Goal: Register for event/course

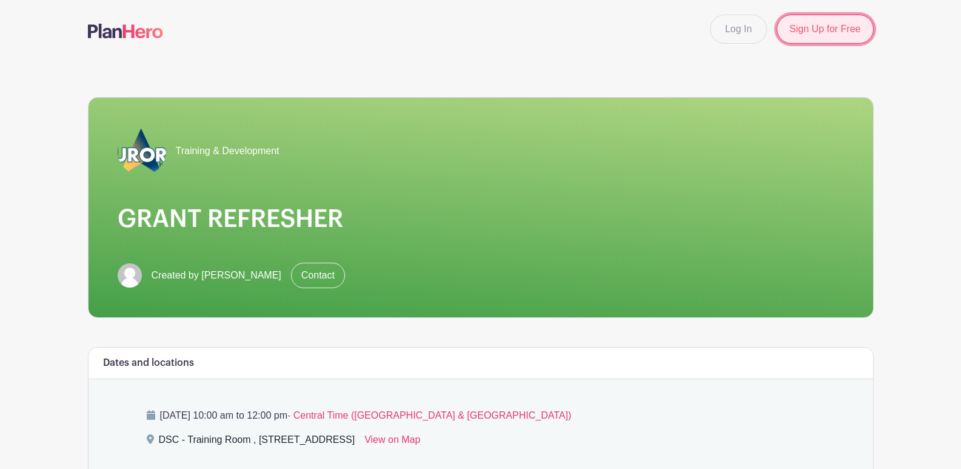
click at [785, 27] on link "Sign Up for Free" at bounding box center [824, 29] width 96 height 29
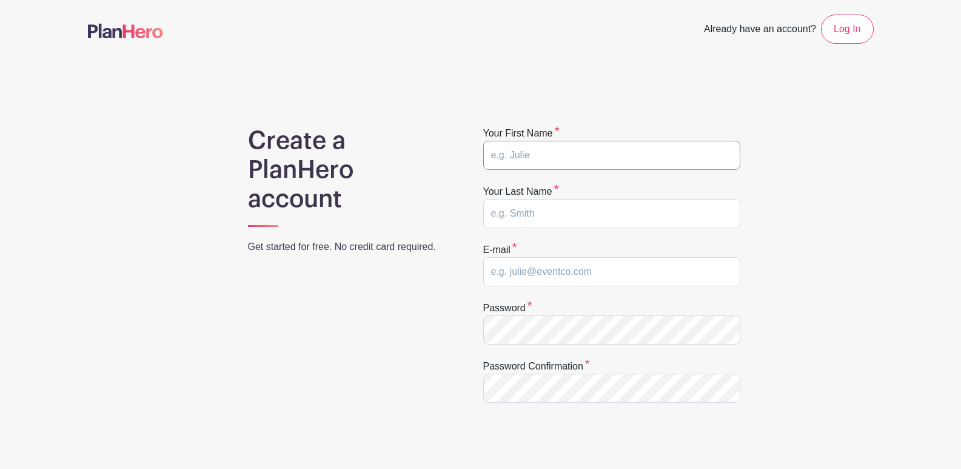
click at [559, 152] on input "text" at bounding box center [611, 155] width 257 height 29
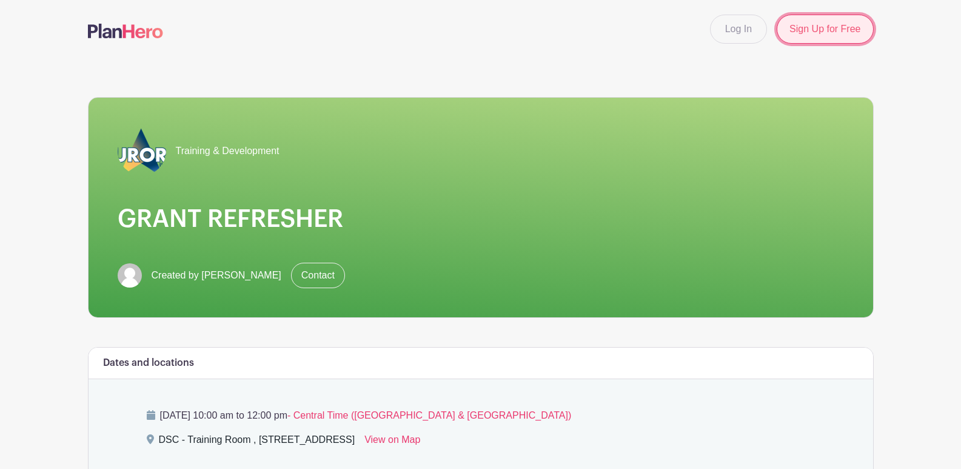
click at [828, 29] on link "Sign Up for Free" at bounding box center [824, 29] width 96 height 29
click at [726, 35] on link "Log In" at bounding box center [738, 29] width 57 height 29
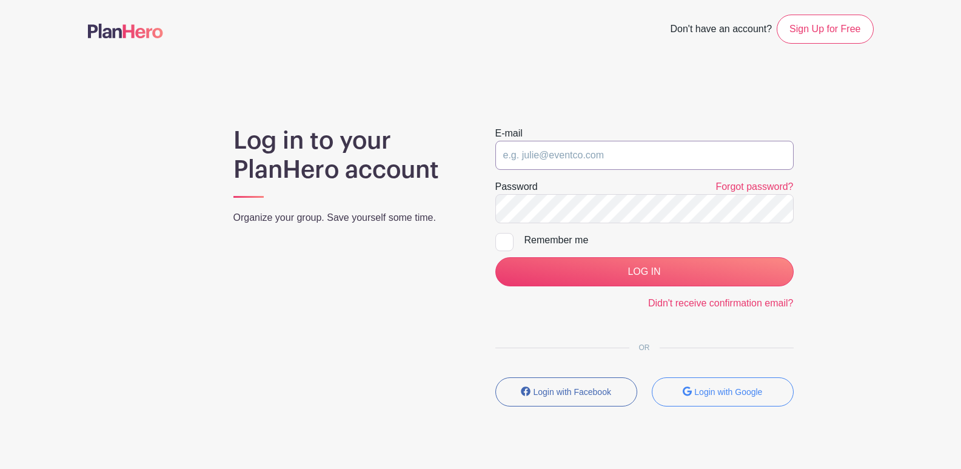
click at [564, 155] on input "email" at bounding box center [644, 155] width 298 height 29
type input "[EMAIL_ADDRESS][DOMAIN_NAME]"
click at [495, 257] on input "LOG IN" at bounding box center [644, 271] width 298 height 29
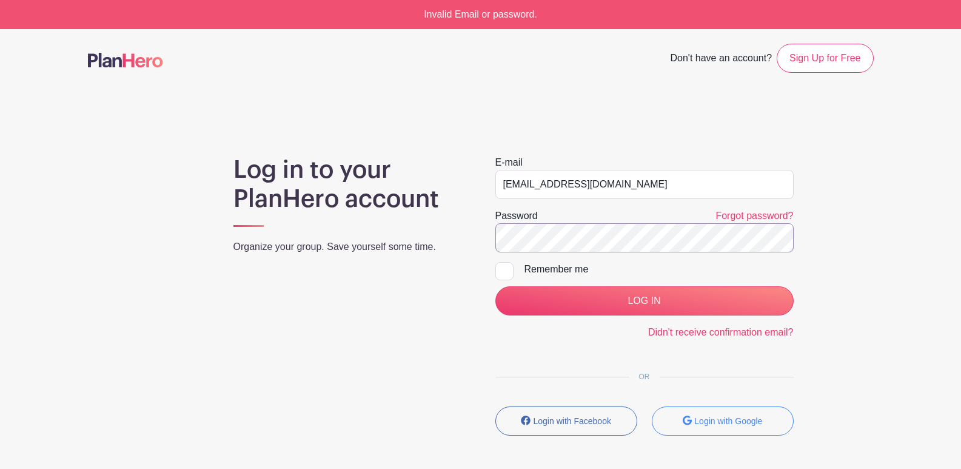
click at [495, 286] on input "LOG IN" at bounding box center [644, 300] width 298 height 29
click at [775, 215] on link "Forgot password?" at bounding box center [754, 215] width 78 height 10
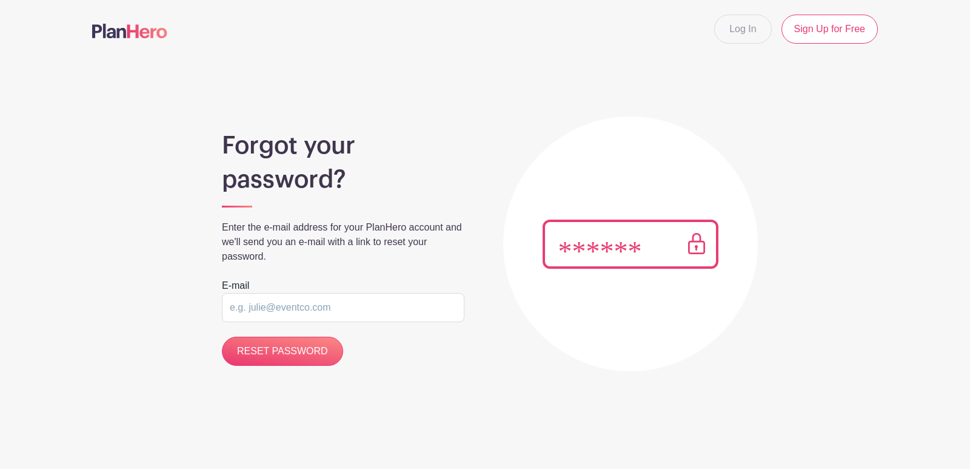
click at [255, 311] on input "email" at bounding box center [343, 307] width 242 height 29
type input "grubbsa@aurora.il.us"
click at [222, 336] on input "RESET PASSWORD" at bounding box center [282, 350] width 121 height 29
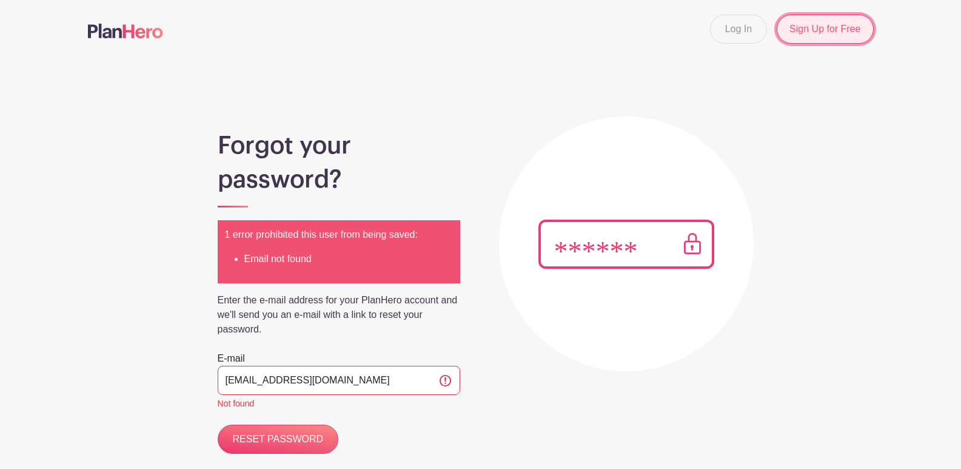
click at [805, 34] on link "Sign Up for Free" at bounding box center [824, 29] width 96 height 29
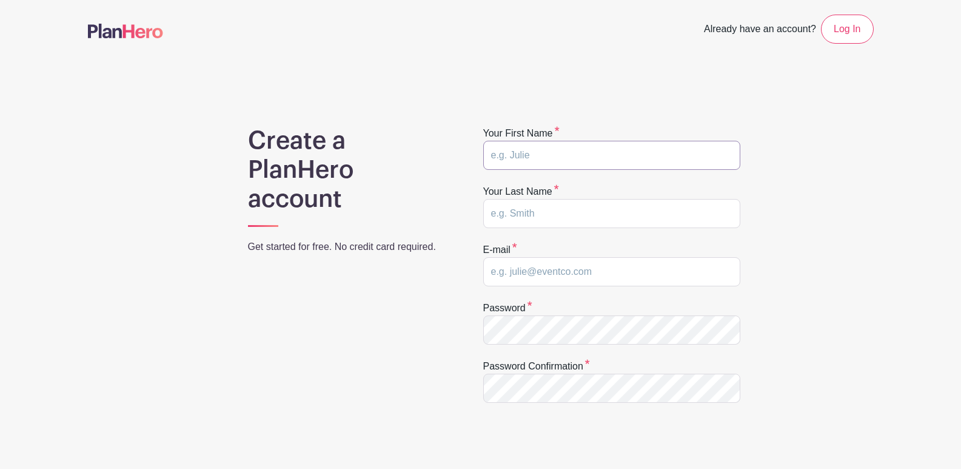
click at [617, 159] on input "text" at bounding box center [611, 155] width 257 height 29
type input "[PERSON_NAME]"
type input "[EMAIL_ADDRESS][DOMAIN_NAME]"
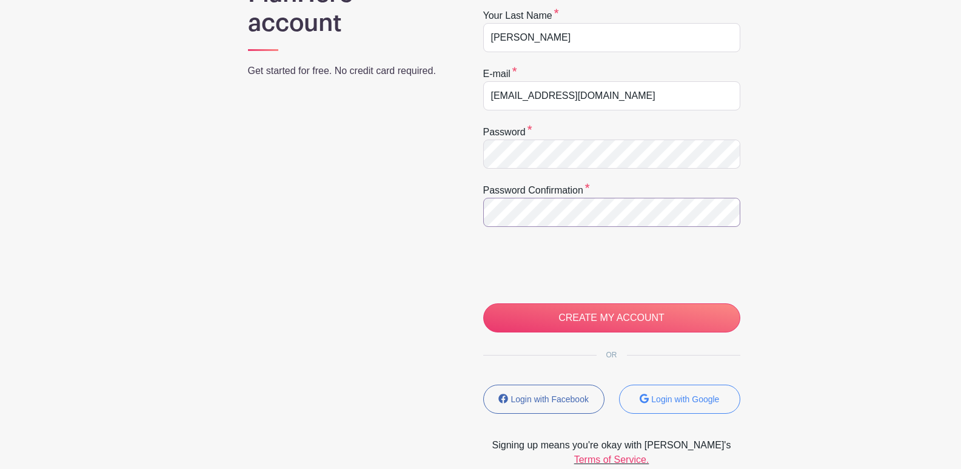
scroll to position [242, 0]
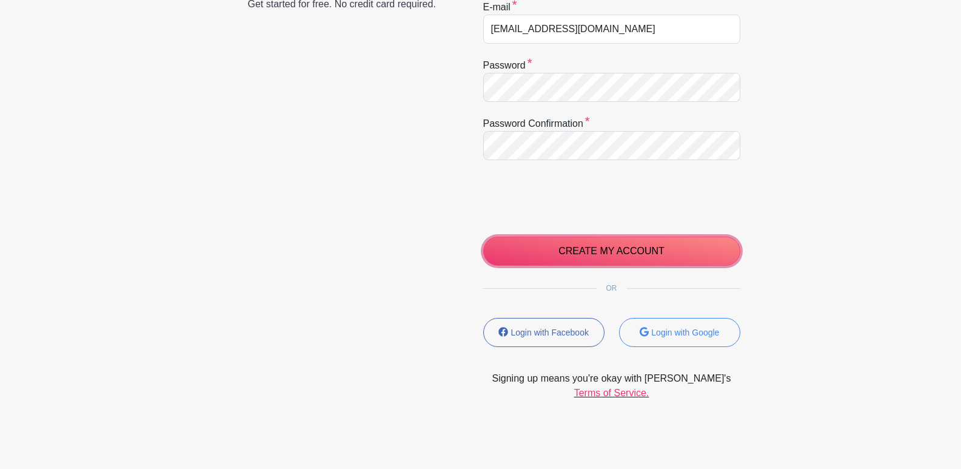
click at [622, 248] on input "CREATE MY ACCOUNT" at bounding box center [611, 250] width 257 height 29
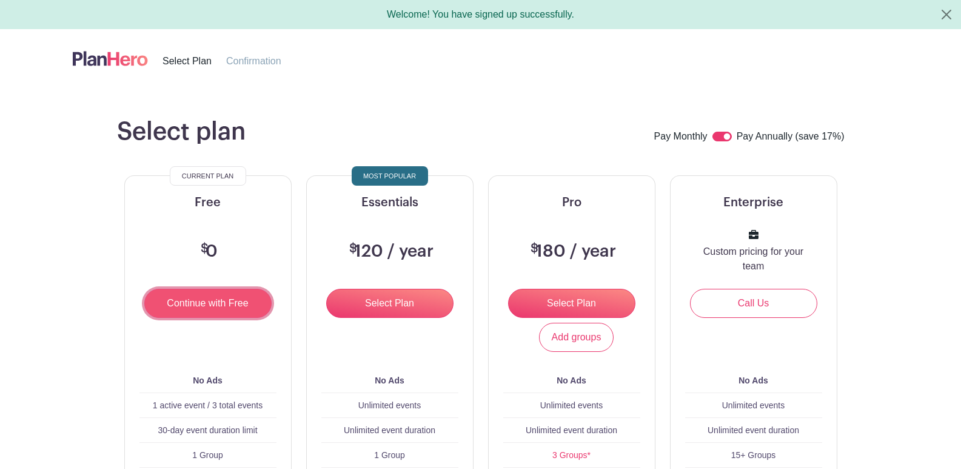
click at [214, 309] on input "Continue with Free" at bounding box center [207, 303] width 127 height 29
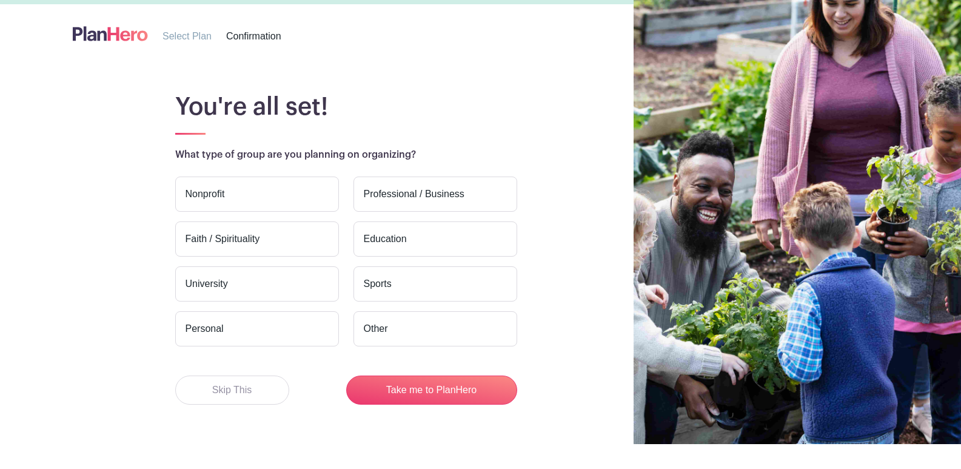
scroll to position [36, 0]
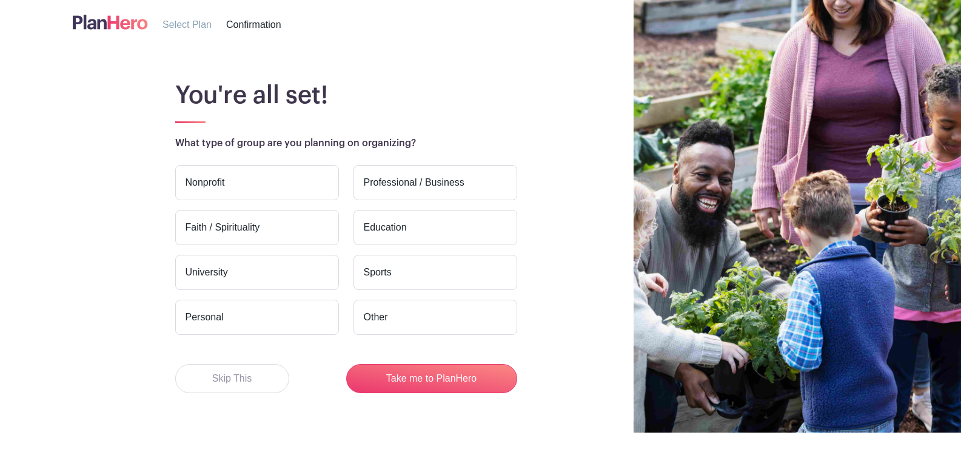
click at [397, 315] on label "Other" at bounding box center [435, 316] width 164 height 35
click at [0, 0] on input "Other" at bounding box center [0, 0] width 0 height 0
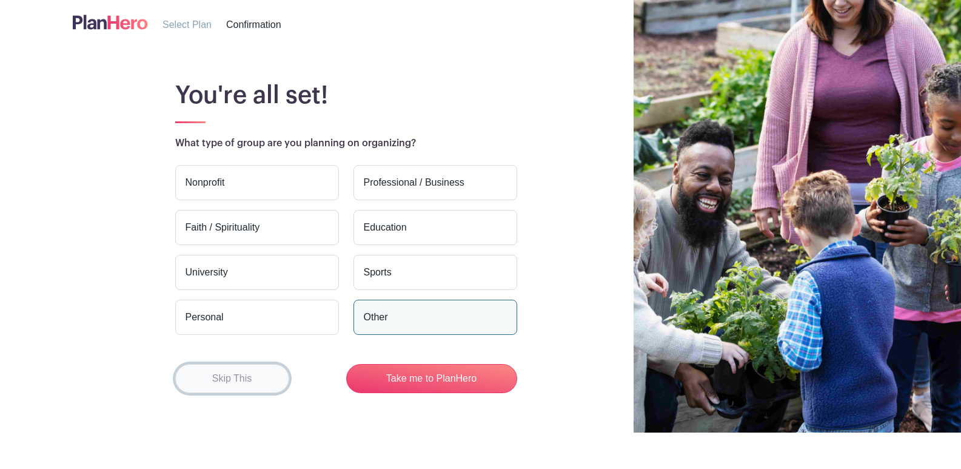
click at [253, 382] on button "Skip This" at bounding box center [232, 378] width 114 height 29
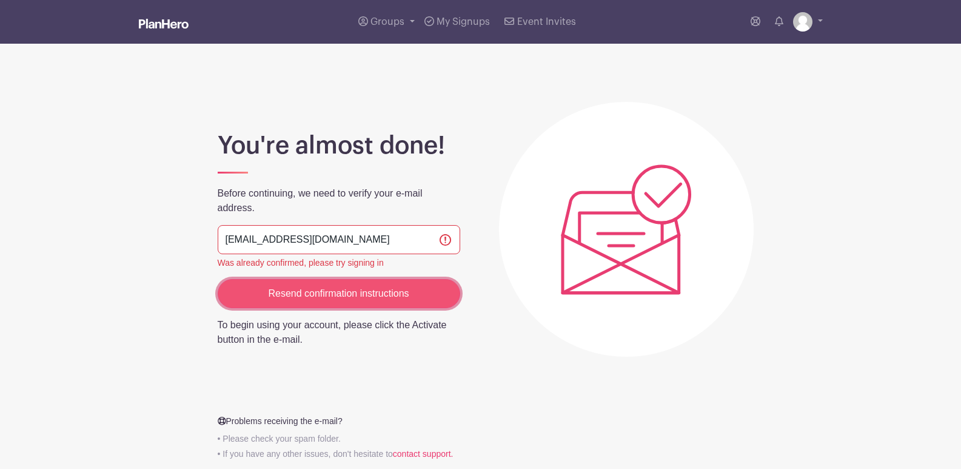
click at [353, 300] on input "Resend confirmation instructions" at bounding box center [339, 293] width 242 height 29
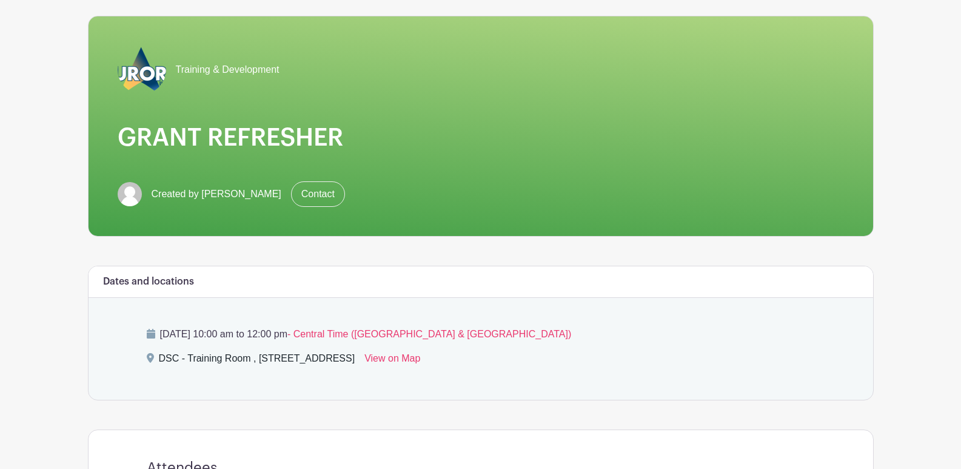
scroll to position [303, 0]
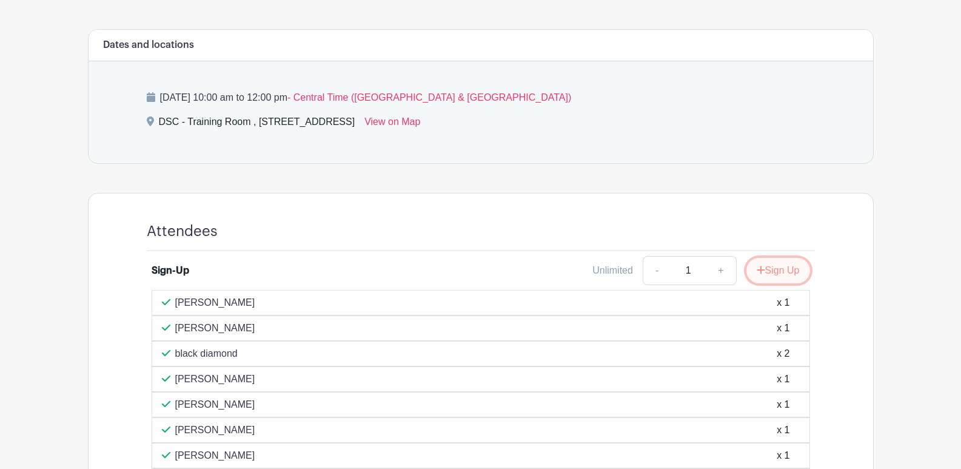
click at [781, 267] on button "Sign Up" at bounding box center [778, 270] width 64 height 25
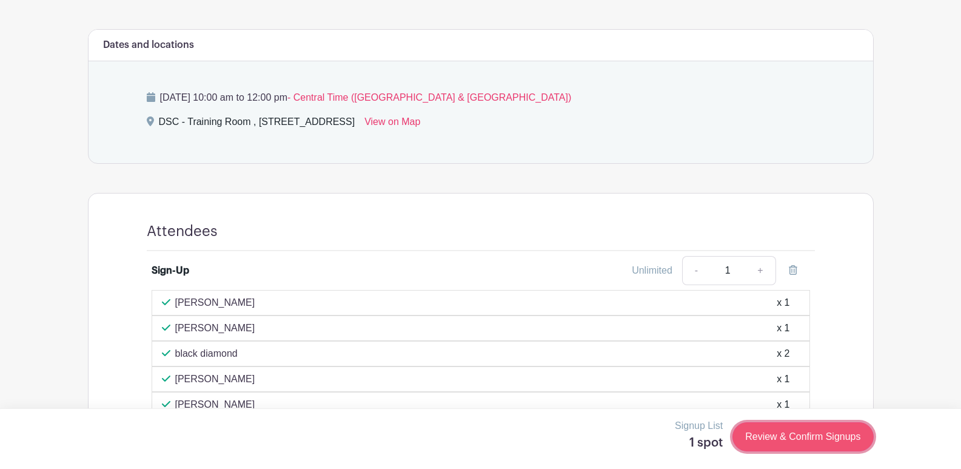
click at [806, 435] on link "Review & Confirm Signups" at bounding box center [802, 436] width 141 height 29
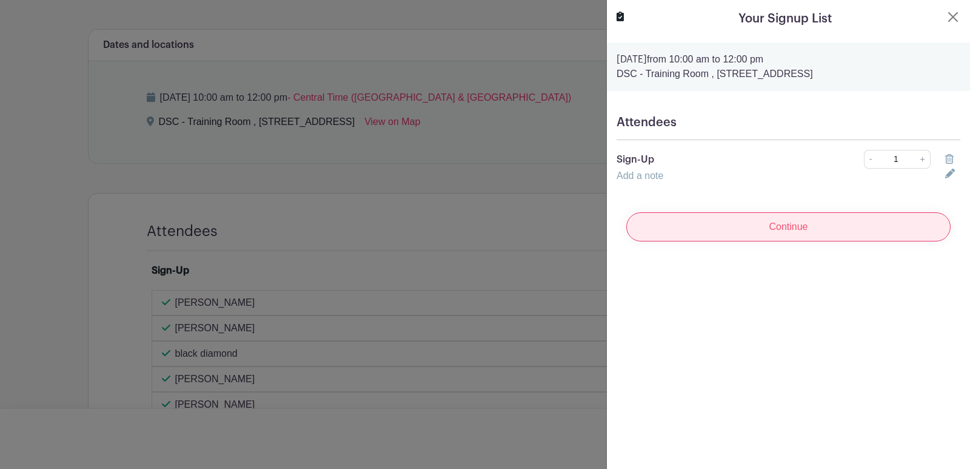
click at [808, 232] on input "Continue" at bounding box center [788, 226] width 324 height 29
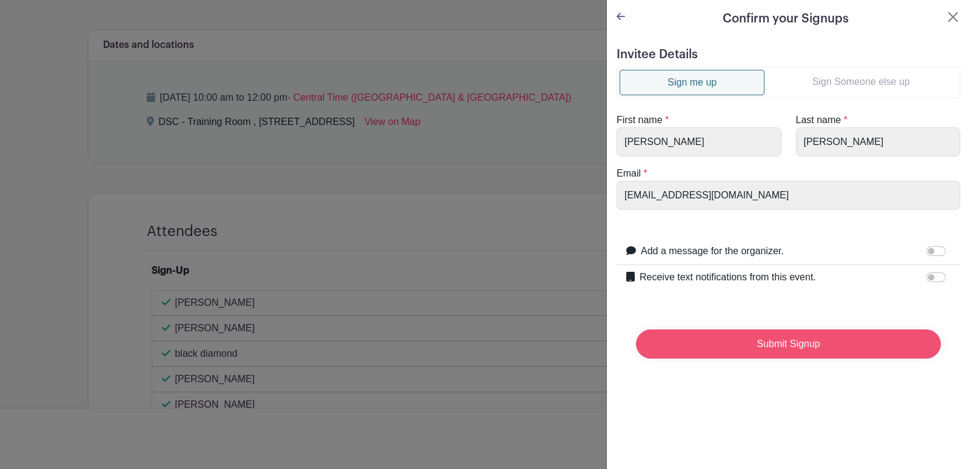
click at [786, 349] on input "Submit Signup" at bounding box center [788, 343] width 305 height 29
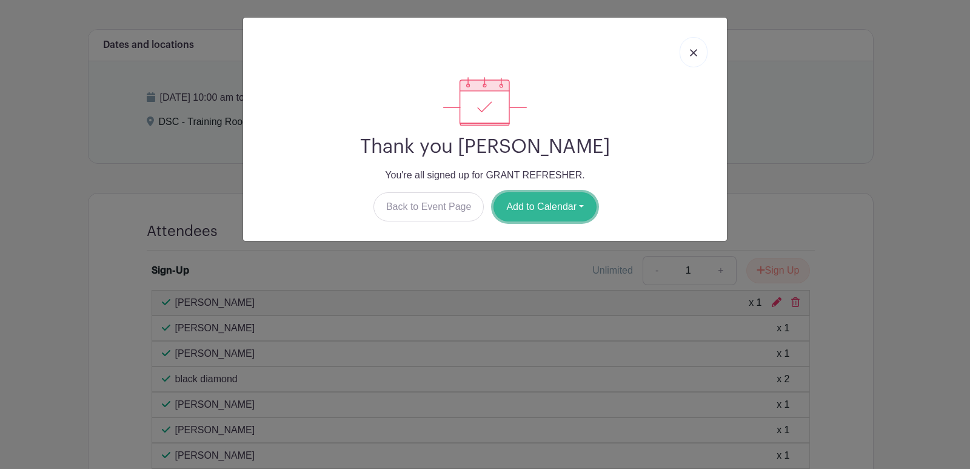
click at [564, 204] on button "Add to Calendar" at bounding box center [544, 206] width 103 height 29
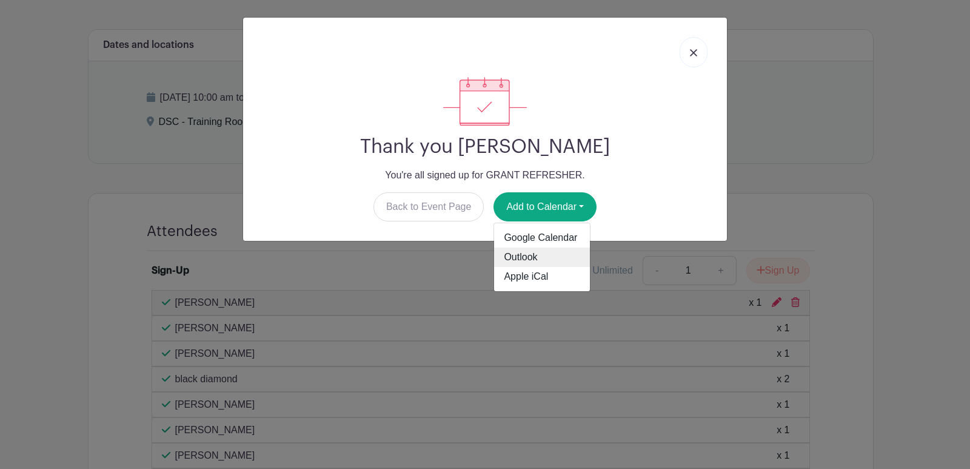
click at [526, 256] on link "Outlook" at bounding box center [542, 256] width 96 height 19
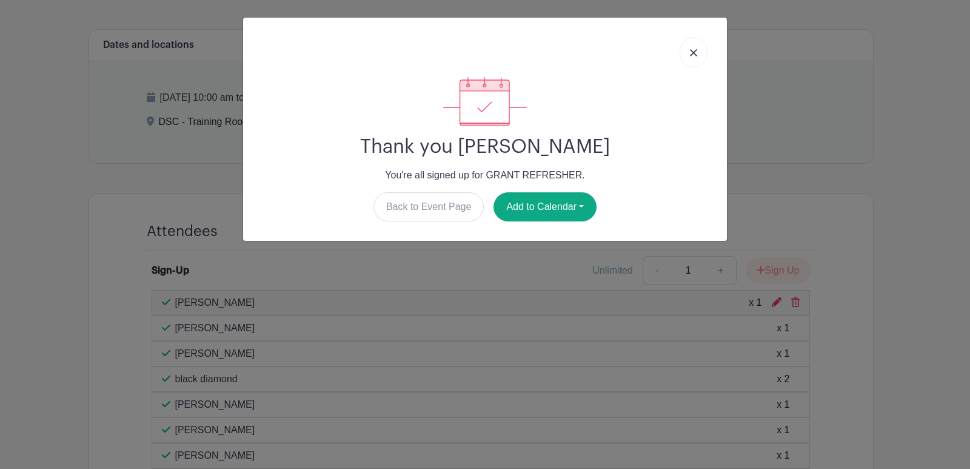
click at [701, 52] on link at bounding box center [693, 52] width 28 height 30
